Goal: Navigation & Orientation: Go to known website

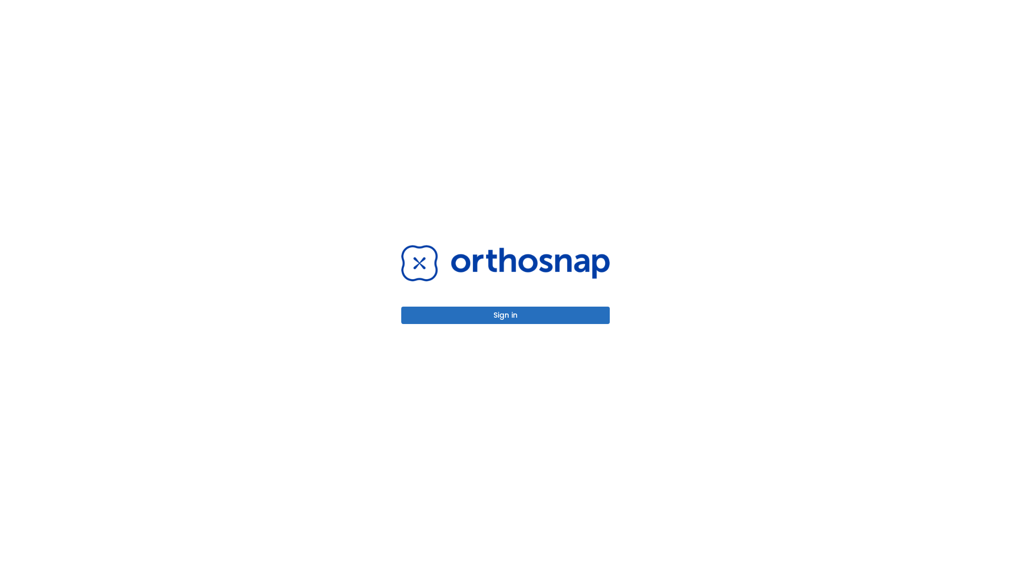
click at [506, 315] on button "Sign in" at bounding box center [505, 315] width 209 height 17
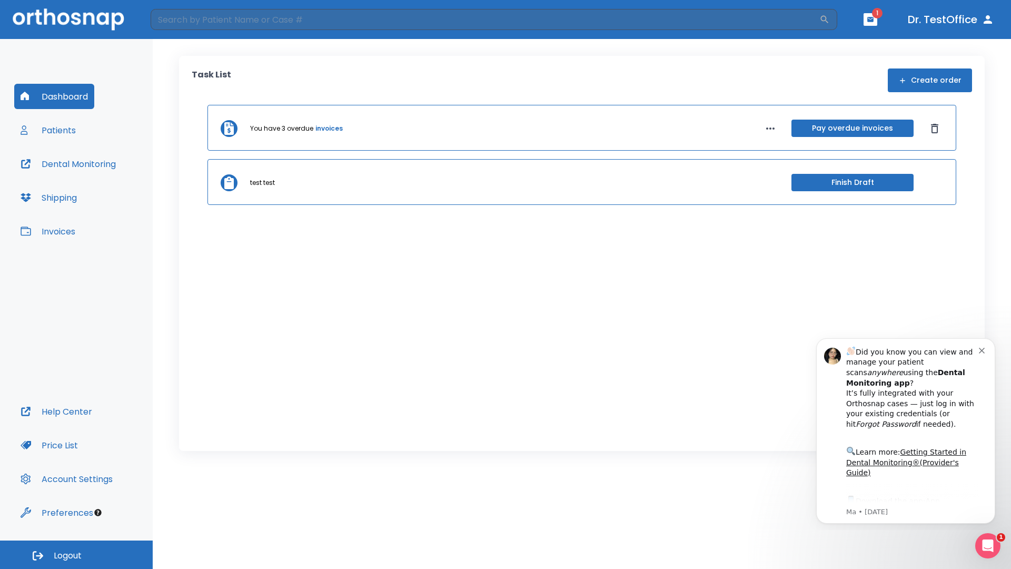
click at [76, 555] on span "Logout" at bounding box center [68, 556] width 28 height 12
